Goal: Transaction & Acquisition: Purchase product/service

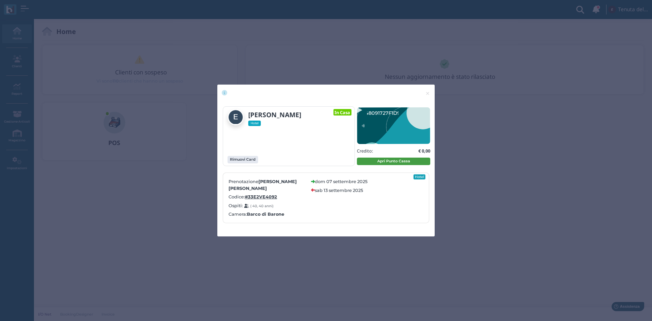
click at [396, 160] on button "Apri Punto Cassa" at bounding box center [393, 160] width 73 height 7
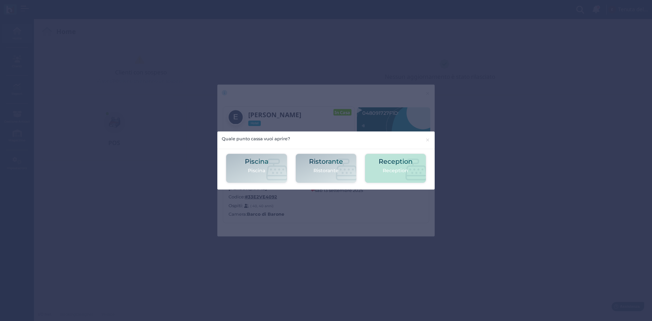
click at [403, 158] on h2 "Reception" at bounding box center [395, 161] width 34 height 7
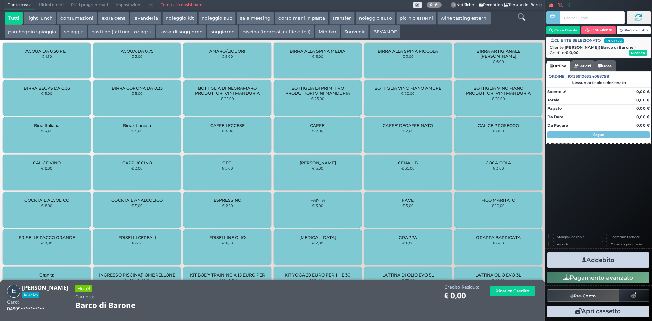
click at [522, 16] on icon at bounding box center [520, 16] width 7 height 7
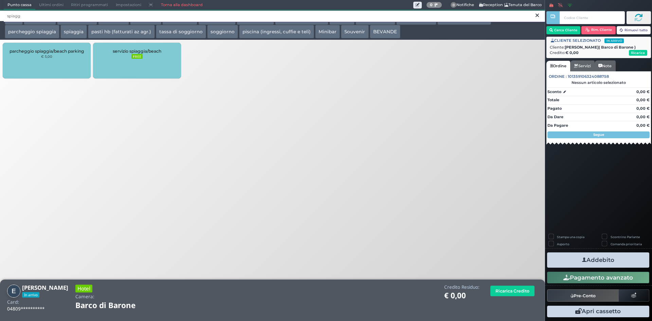
type input "spiagg"
click at [148, 61] on div "servizio spiaggia/beach FREE" at bounding box center [137, 61] width 88 height 36
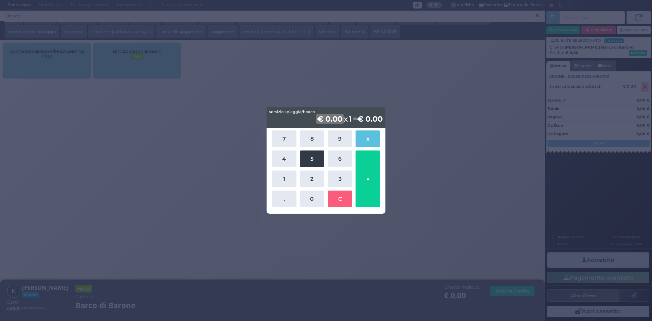
drag, startPoint x: 286, startPoint y: 173, endPoint x: 305, endPoint y: 166, distance: 20.3
click at [286, 174] on button "1" at bounding box center [284, 178] width 24 height 17
click at [309, 162] on button "5" at bounding box center [312, 158] width 24 height 17
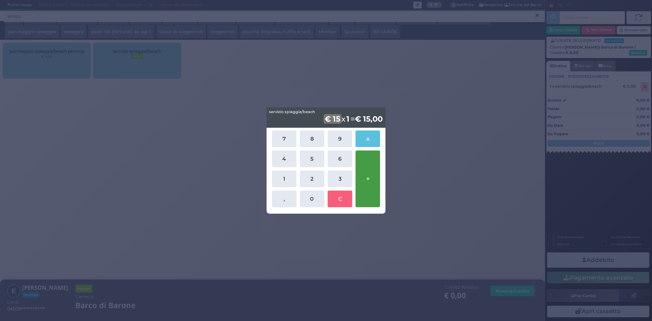
click at [375, 178] on button "=" at bounding box center [367, 178] width 24 height 57
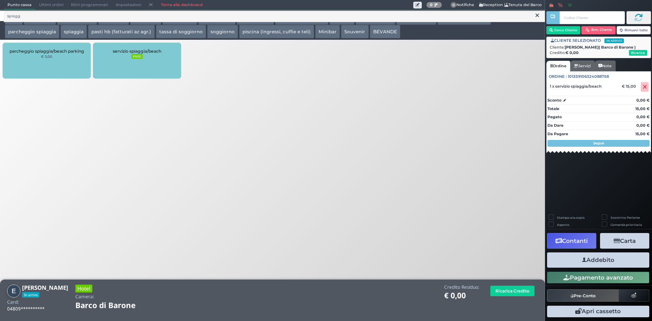
drag, startPoint x: 605, startPoint y: 257, endPoint x: 609, endPoint y: 241, distance: 17.2
click at [605, 255] on button "Addebito" at bounding box center [598, 259] width 102 height 15
